Goal: Information Seeking & Learning: Stay updated

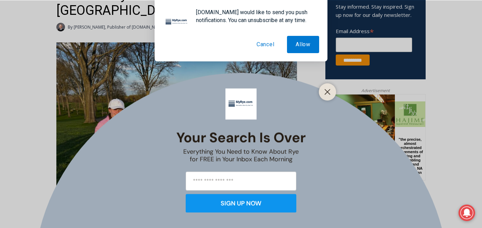
scroll to position [263, 0]
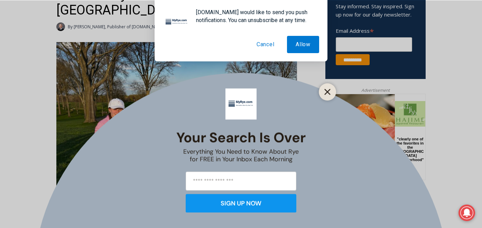
click at [327, 91] on line "Close" at bounding box center [327, 92] width 5 height 5
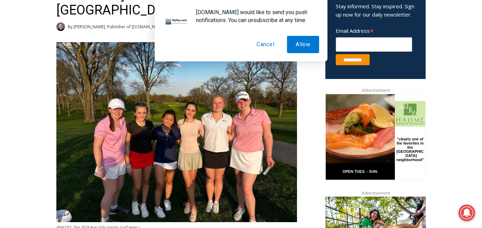
click at [263, 43] on button "Cancel" at bounding box center [265, 44] width 35 height 17
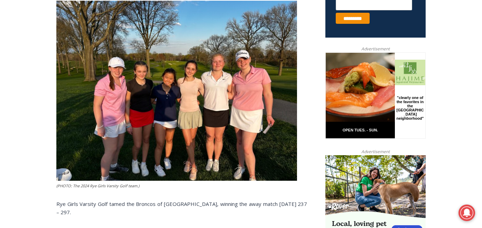
scroll to position [83, 0]
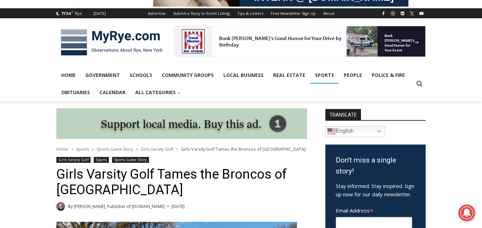
click at [321, 73] on link "Sports" at bounding box center [324, 75] width 29 height 17
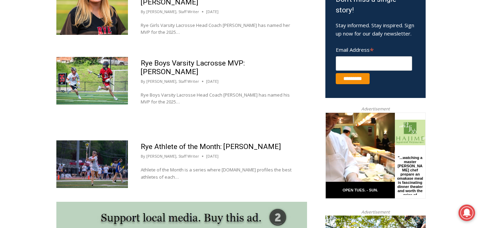
scroll to position [215, 0]
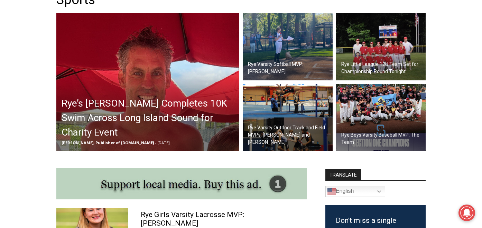
click at [389, 66] on h2 "Rye Little League 12U Team Set for Championship Round Tonight" at bounding box center [382, 68] width 83 height 15
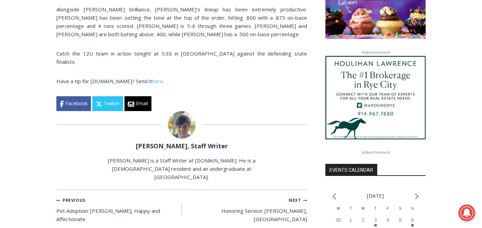
scroll to position [608, 0]
